Goal: Navigation & Orientation: Find specific page/section

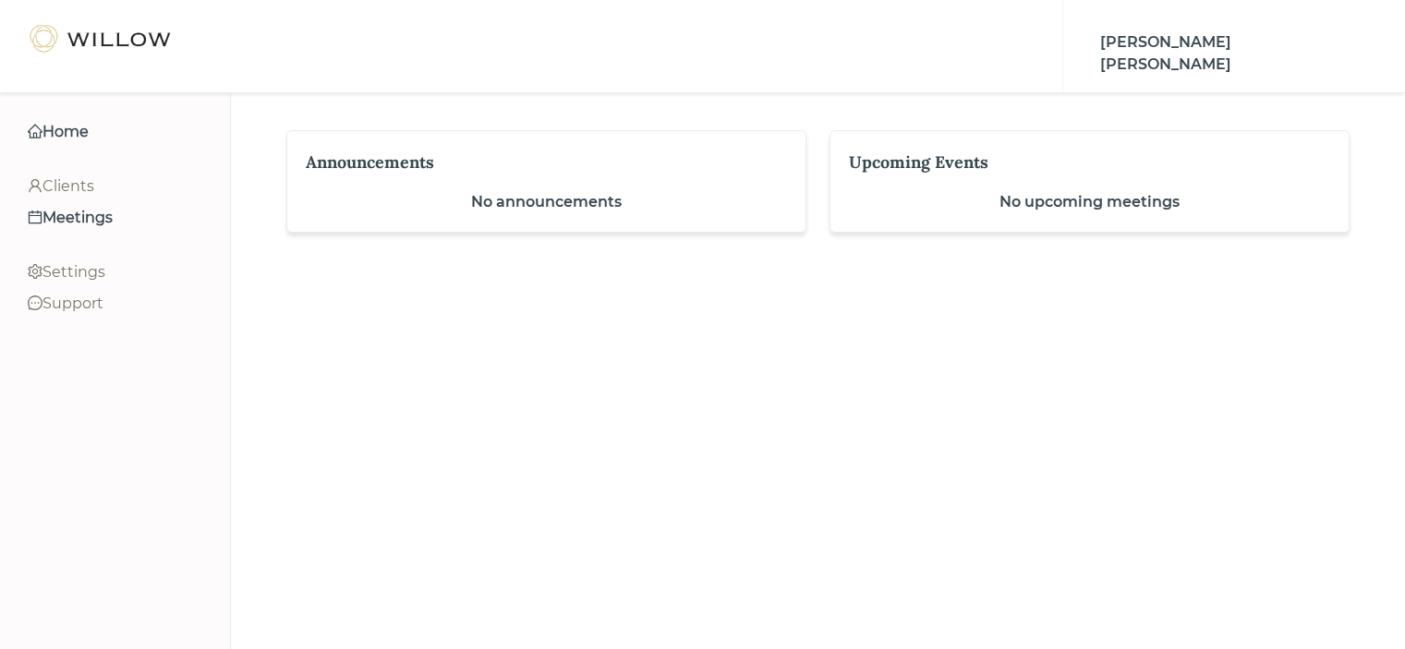
click at [78, 212] on div "Meetings" at bounding box center [115, 218] width 175 height 22
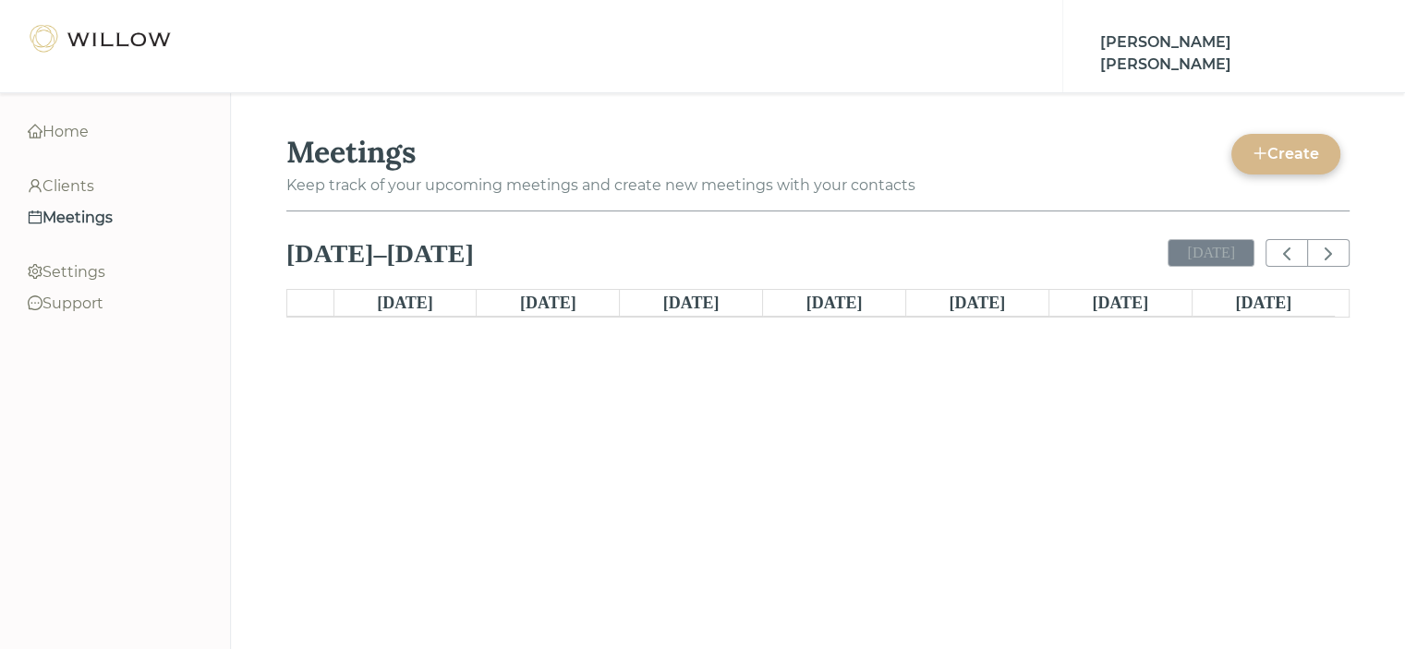
scroll to position [350, 0]
click at [75, 136] on div "Home" at bounding box center [115, 132] width 175 height 22
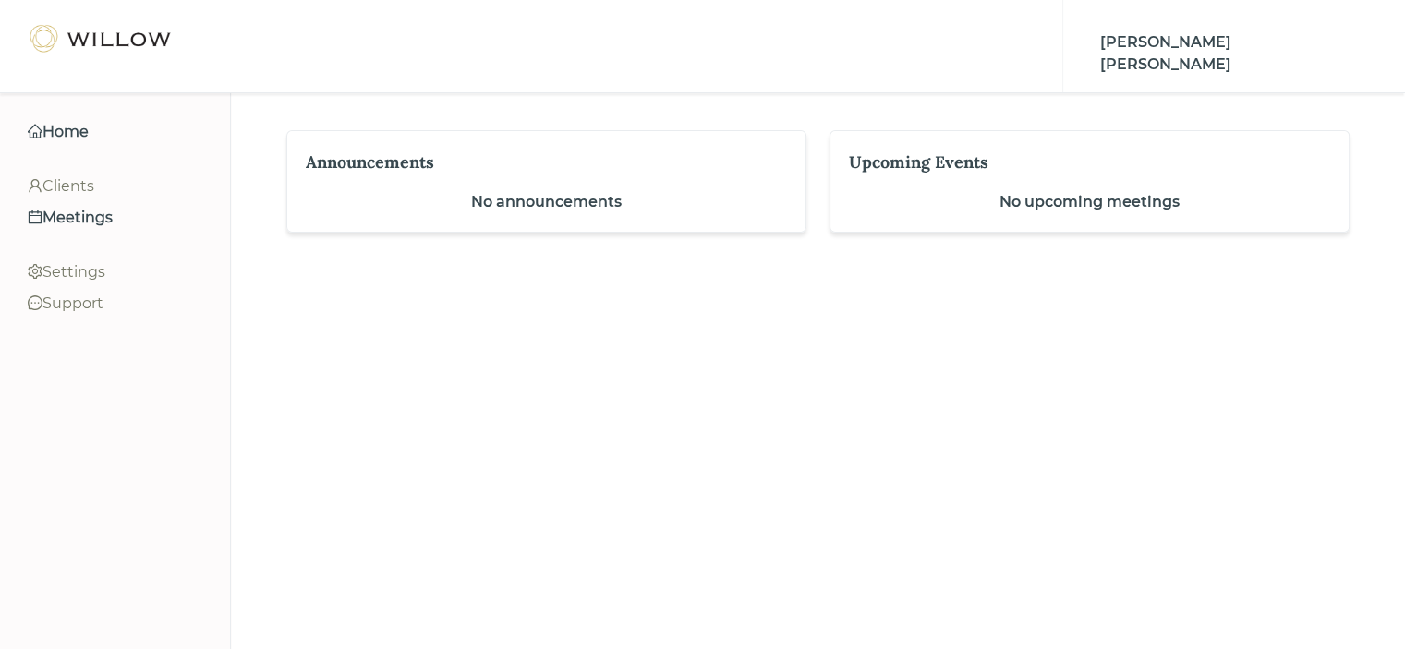
click at [91, 221] on div "Meetings" at bounding box center [115, 218] width 175 height 22
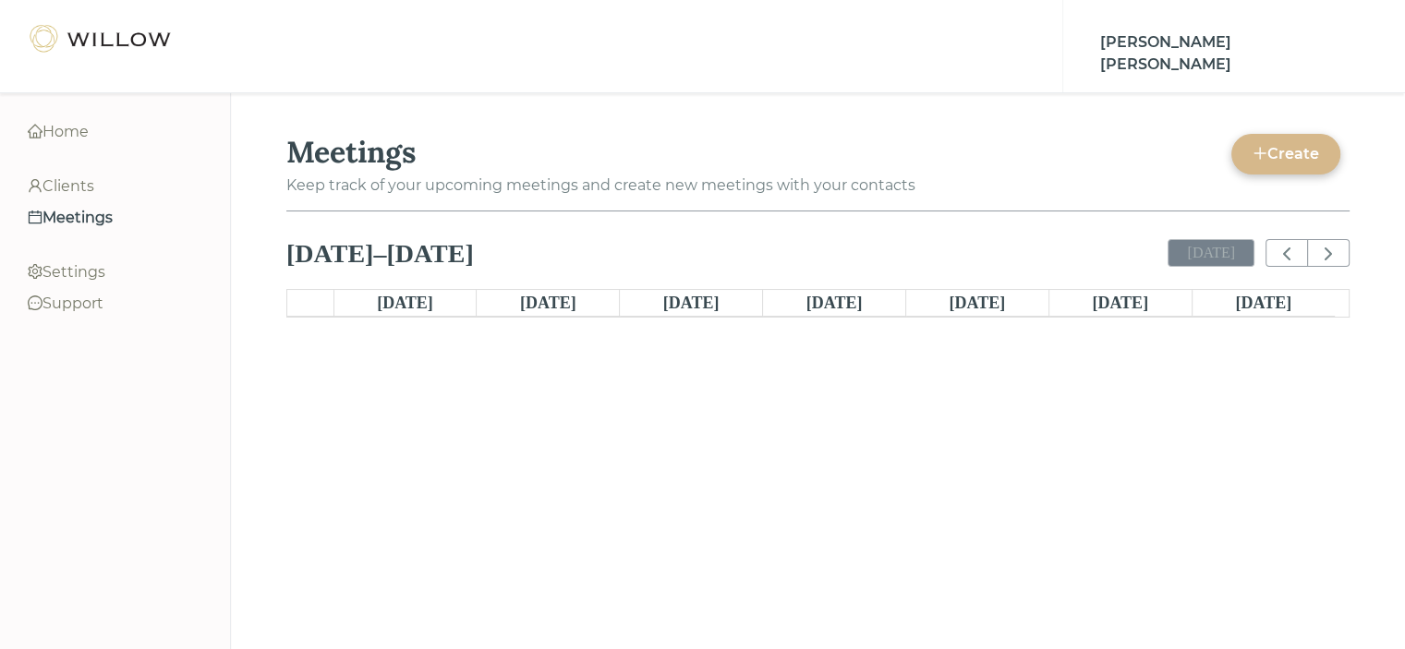
scroll to position [350, 0]
click at [830, 291] on link "[DATE]" at bounding box center [835, 303] width 64 height 26
